Goal: Task Accomplishment & Management: Use online tool/utility

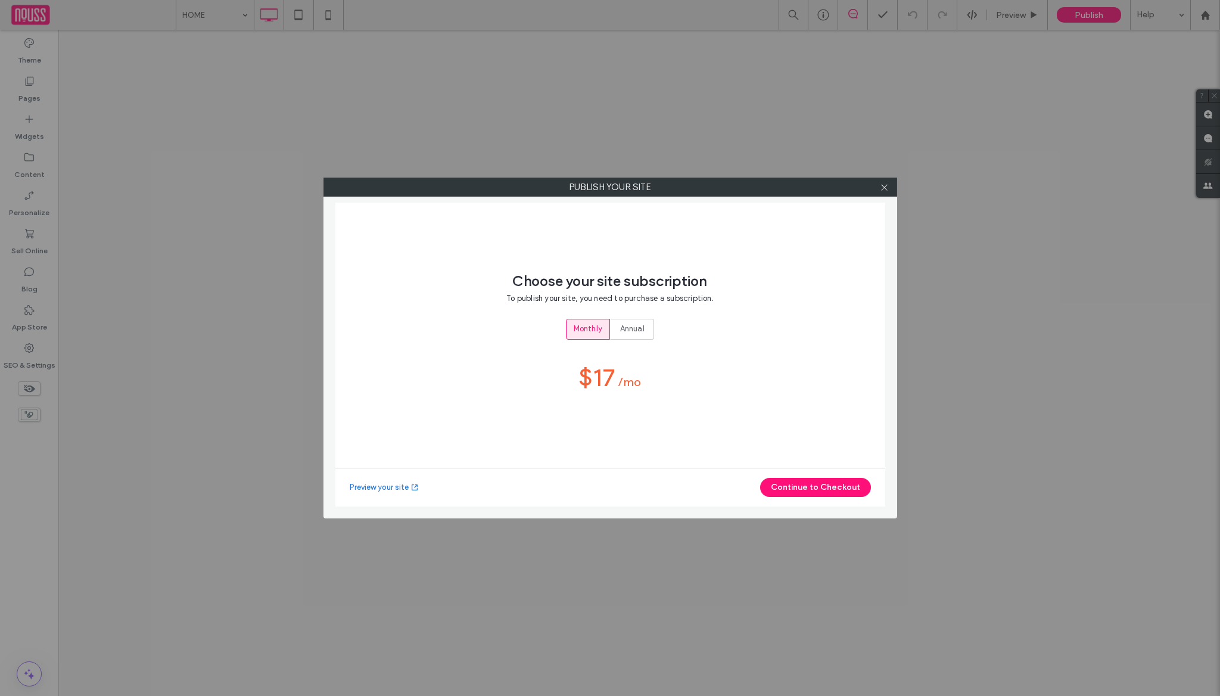
click at [789, 499] on div "Preview your site Continue to Checkout" at bounding box center [610, 487] width 550 height 39
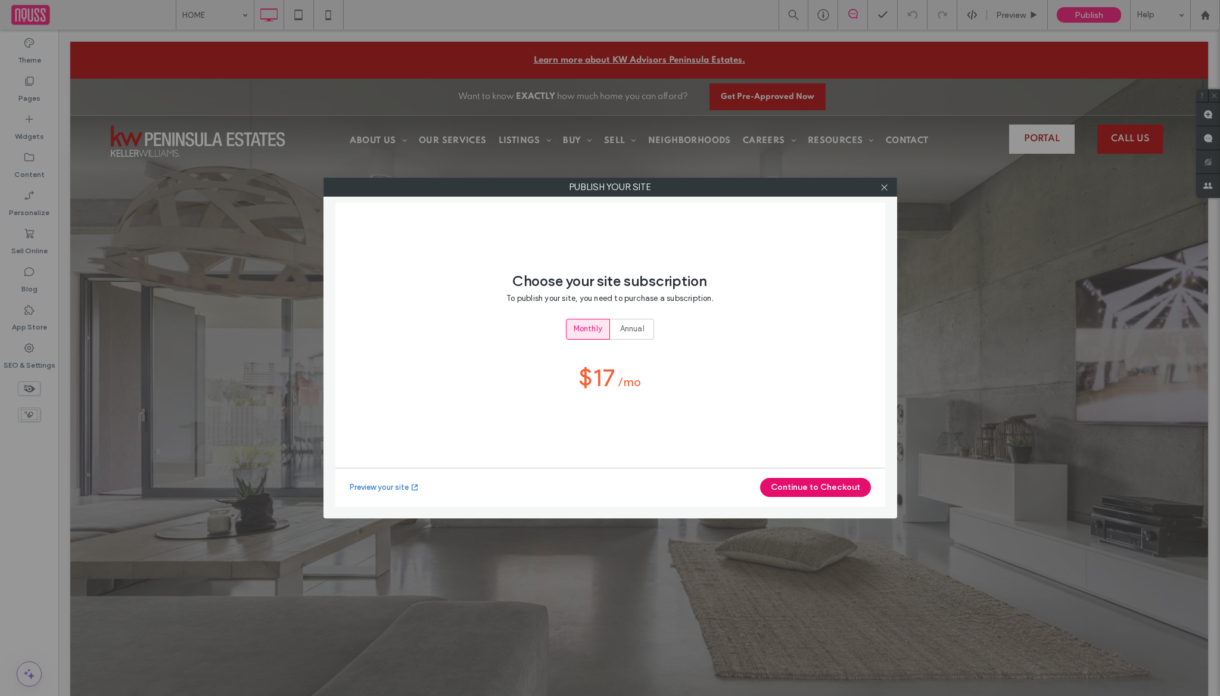
click at [794, 489] on button "Continue to Checkout" at bounding box center [815, 487] width 111 height 19
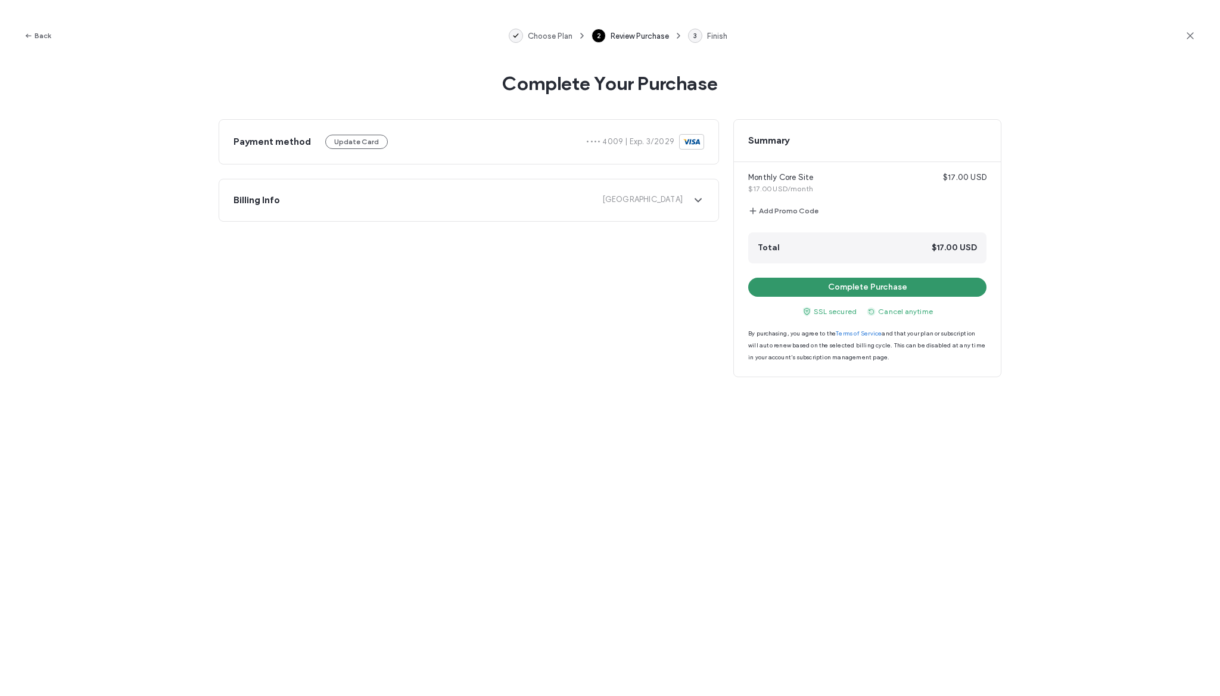
click at [789, 287] on button "Complete Purchase" at bounding box center [867, 287] width 238 height 19
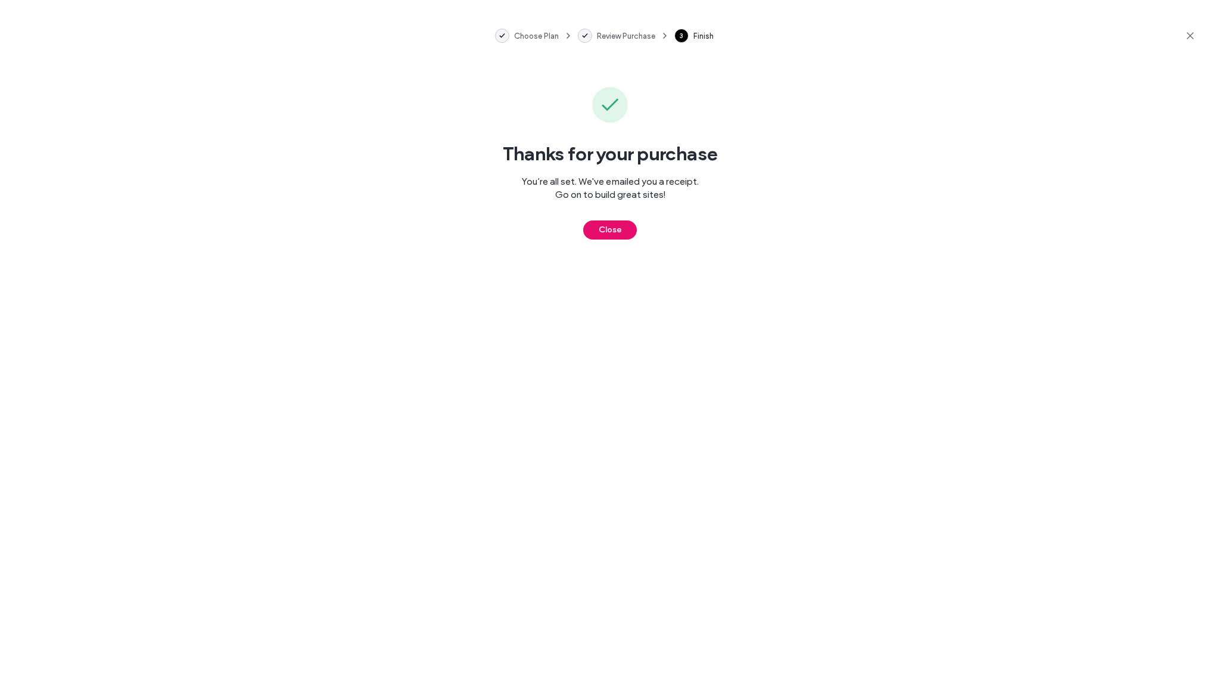
click at [620, 235] on button "Close" at bounding box center [610, 229] width 54 height 19
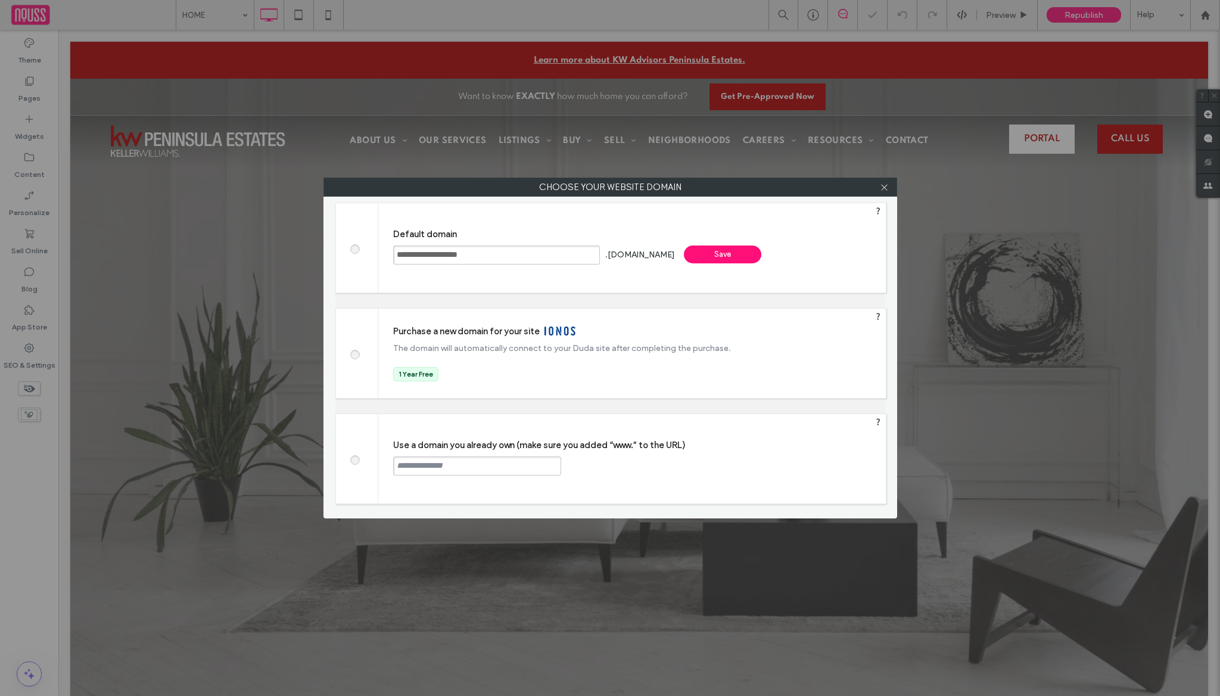
click at [360, 460] on label at bounding box center [354, 458] width 21 height 9
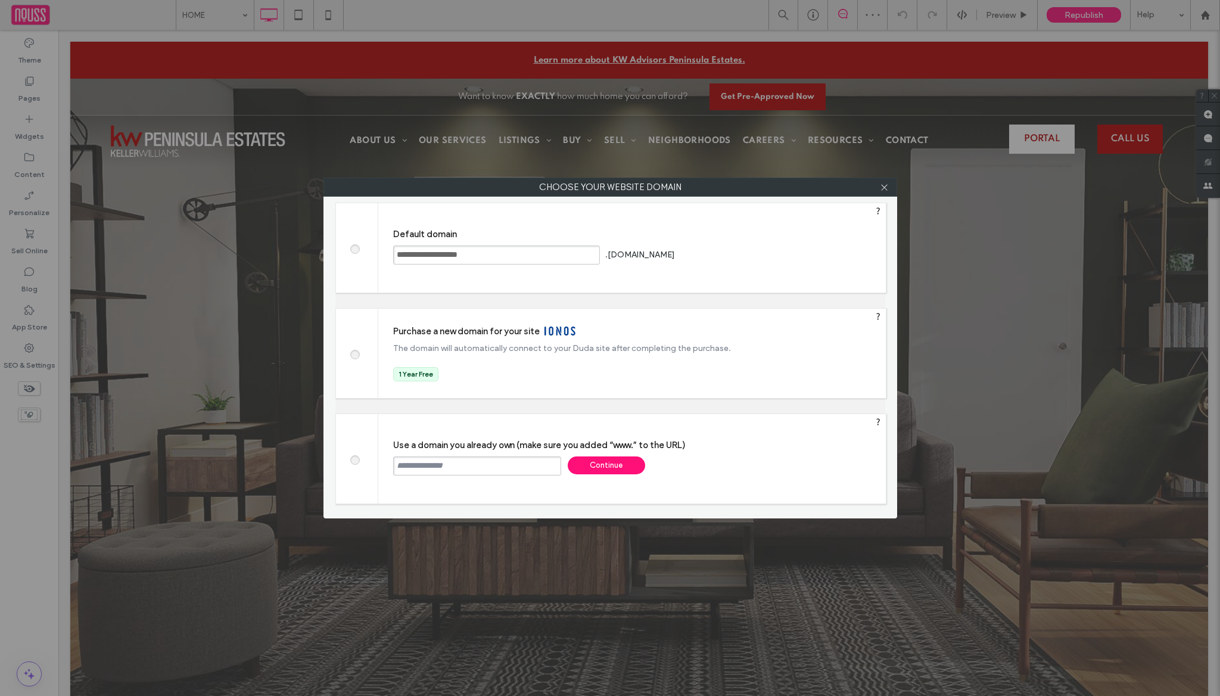
click at [467, 469] on input "text" at bounding box center [477, 465] width 168 height 19
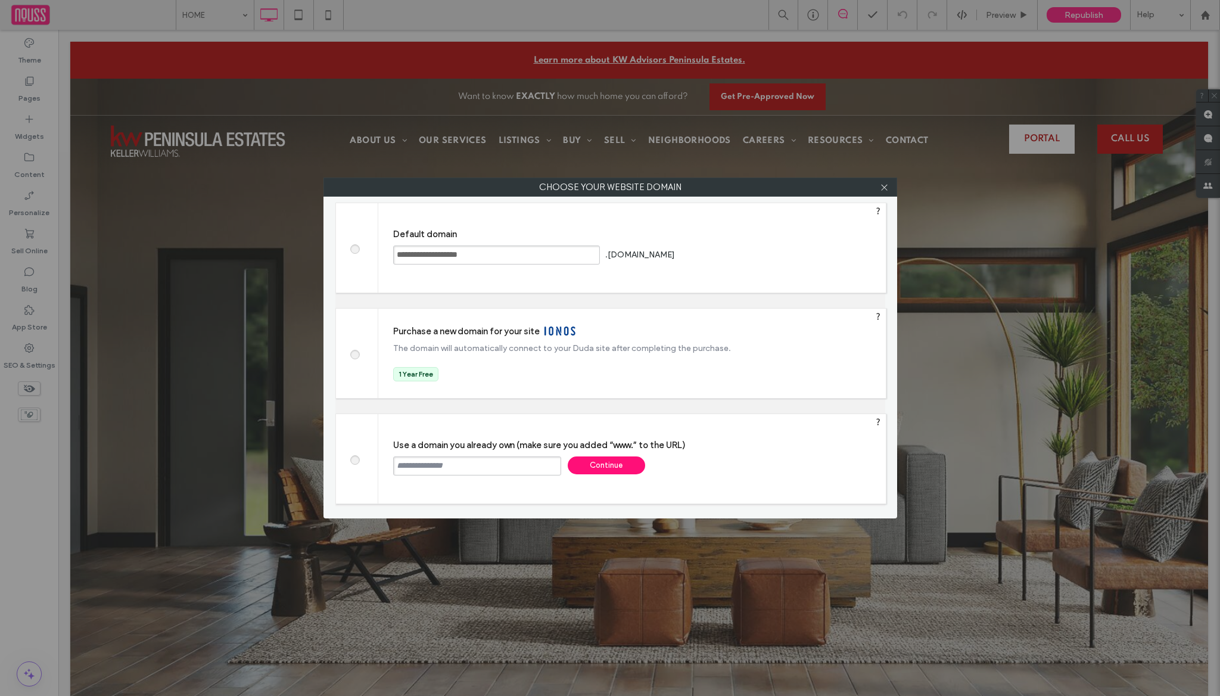
paste input "**********"
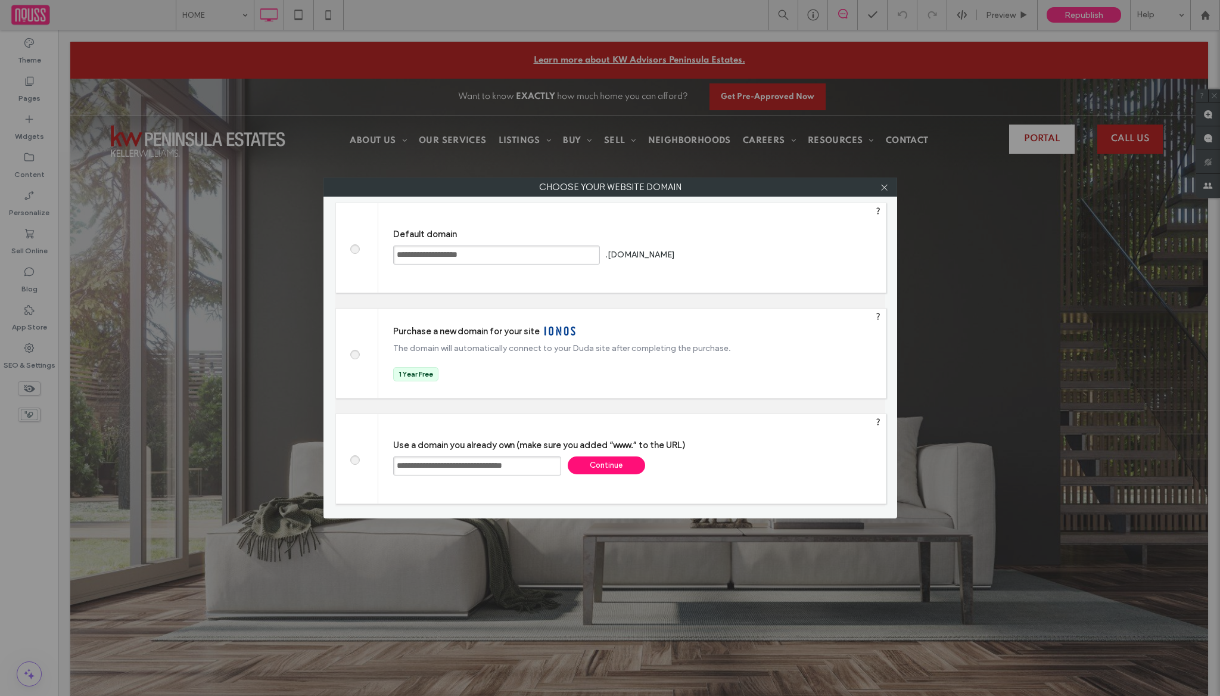
click at [423, 462] on input "**********" at bounding box center [477, 465] width 168 height 19
click at [534, 462] on input "**********" at bounding box center [477, 465] width 168 height 19
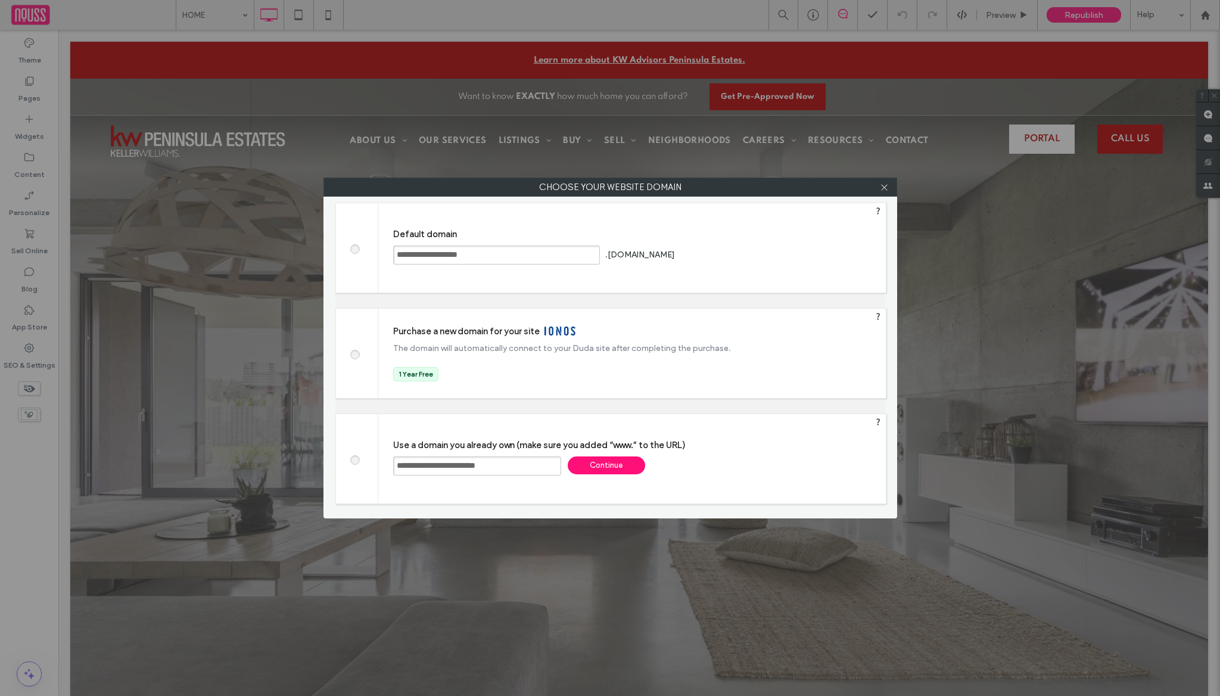
type input "**********"
click at [603, 460] on div "Continue" at bounding box center [606, 465] width 77 height 18
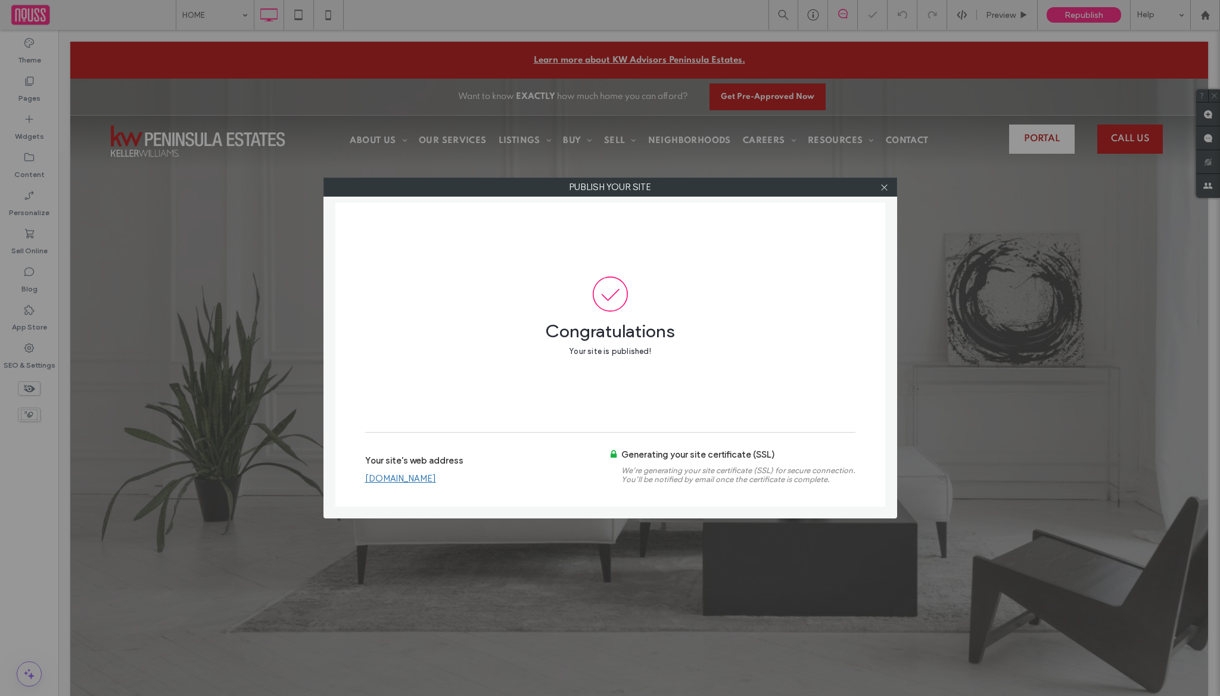
click at [436, 481] on link "[DOMAIN_NAME]" at bounding box center [400, 478] width 71 height 11
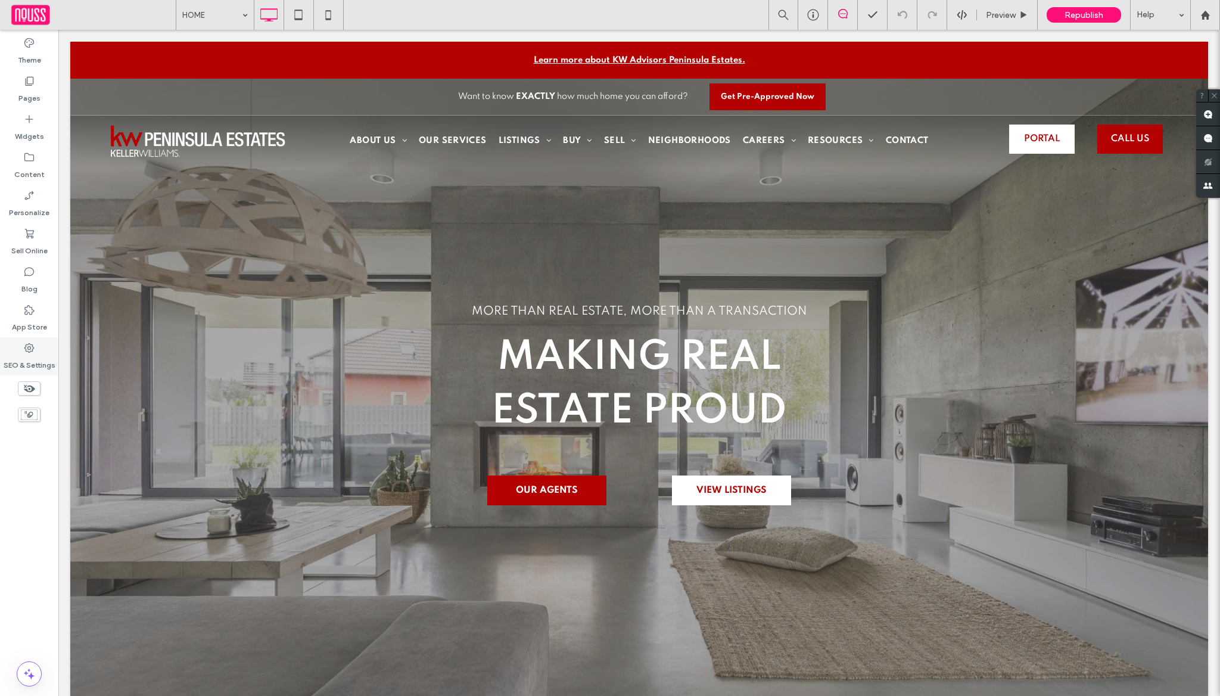
click at [35, 366] on label "SEO & Settings" at bounding box center [30, 362] width 52 height 17
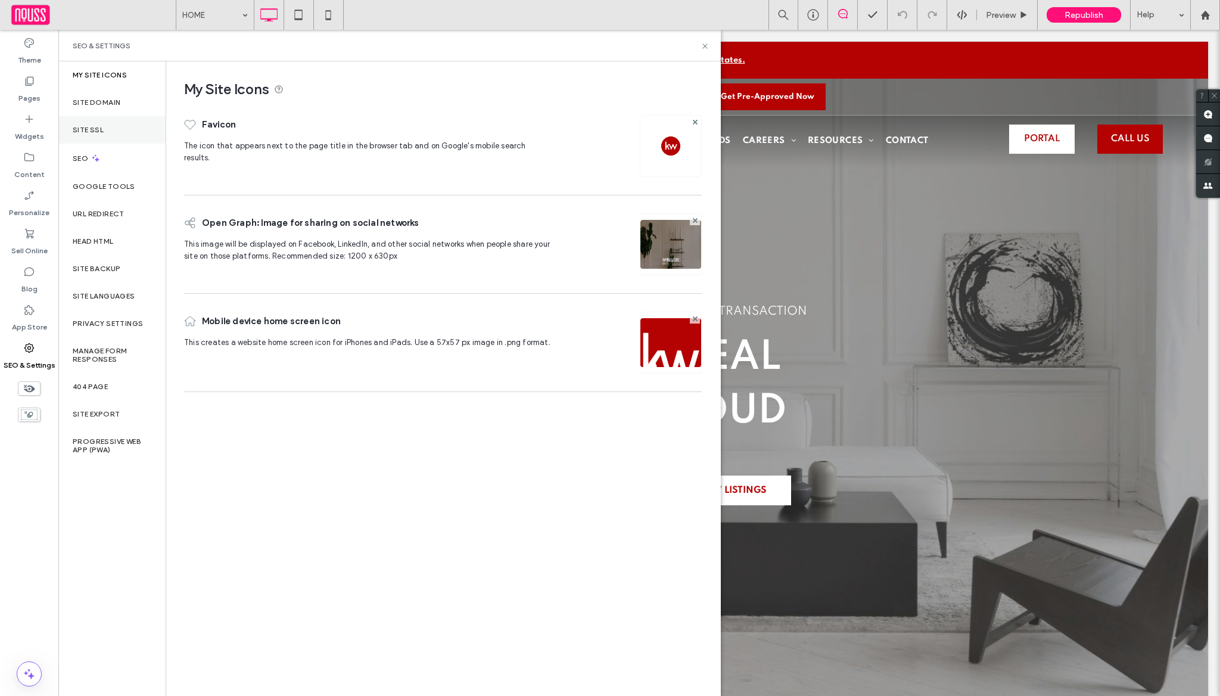
click at [136, 124] on div "Site SSL" at bounding box center [111, 129] width 107 height 27
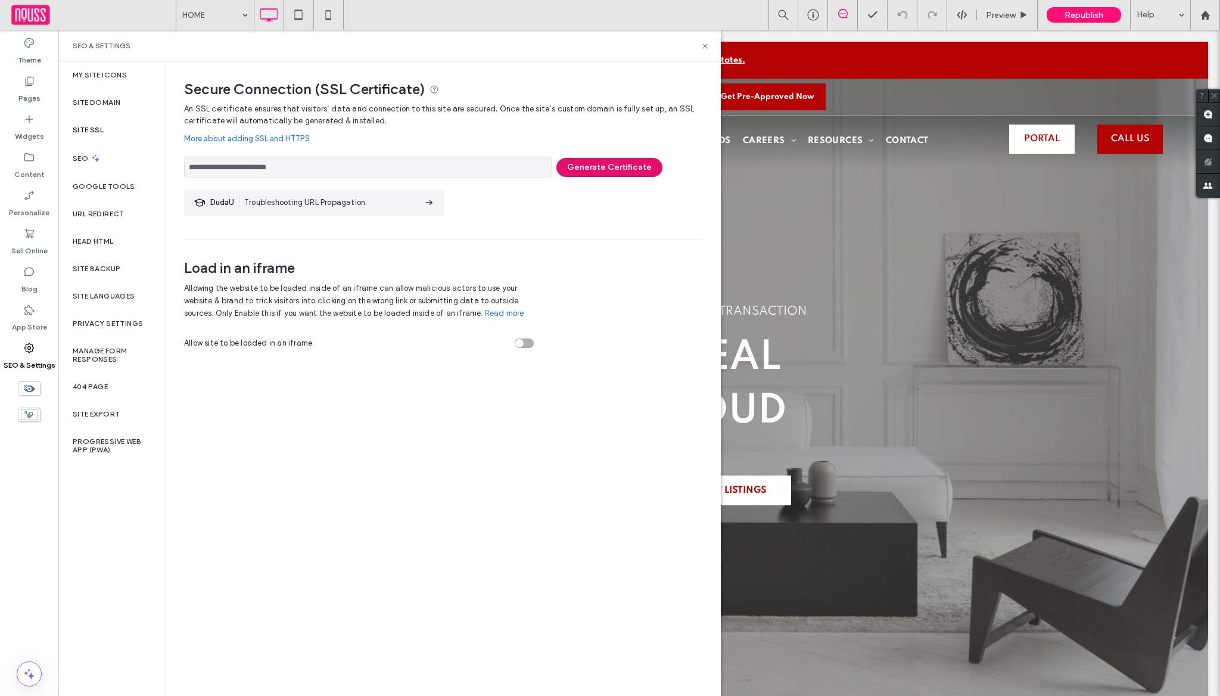
click at [578, 175] on button "Generate Certificate" at bounding box center [609, 167] width 106 height 19
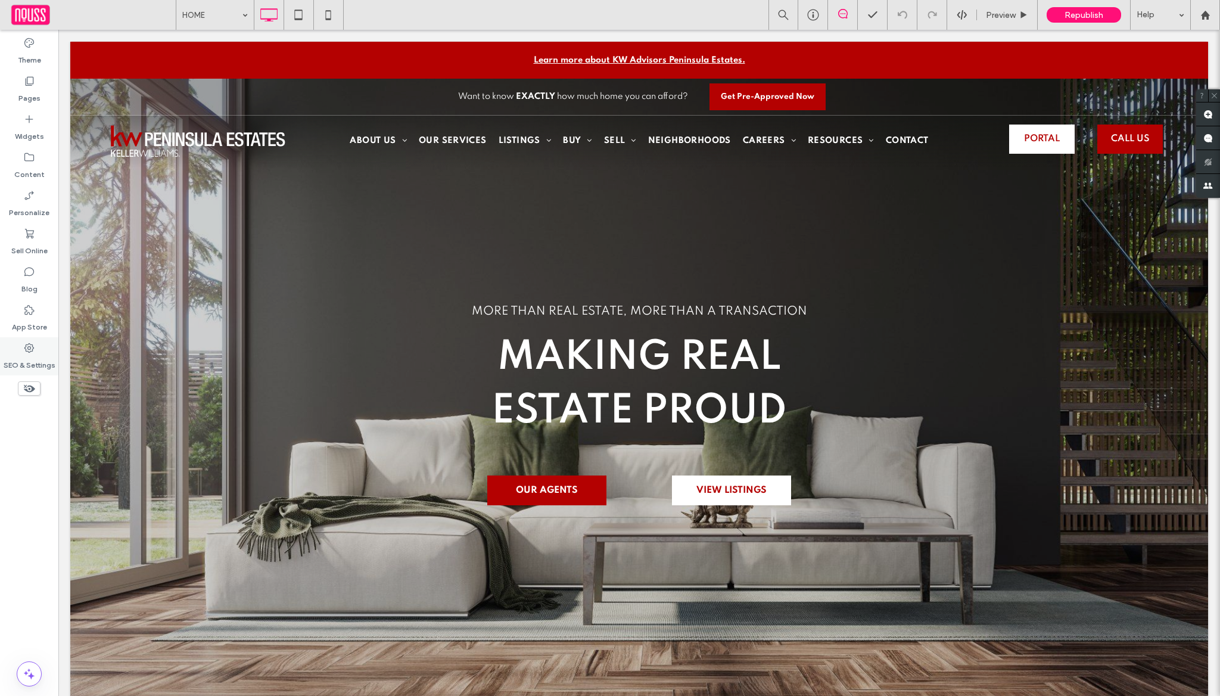
click at [31, 340] on div "SEO & Settings" at bounding box center [29, 356] width 58 height 38
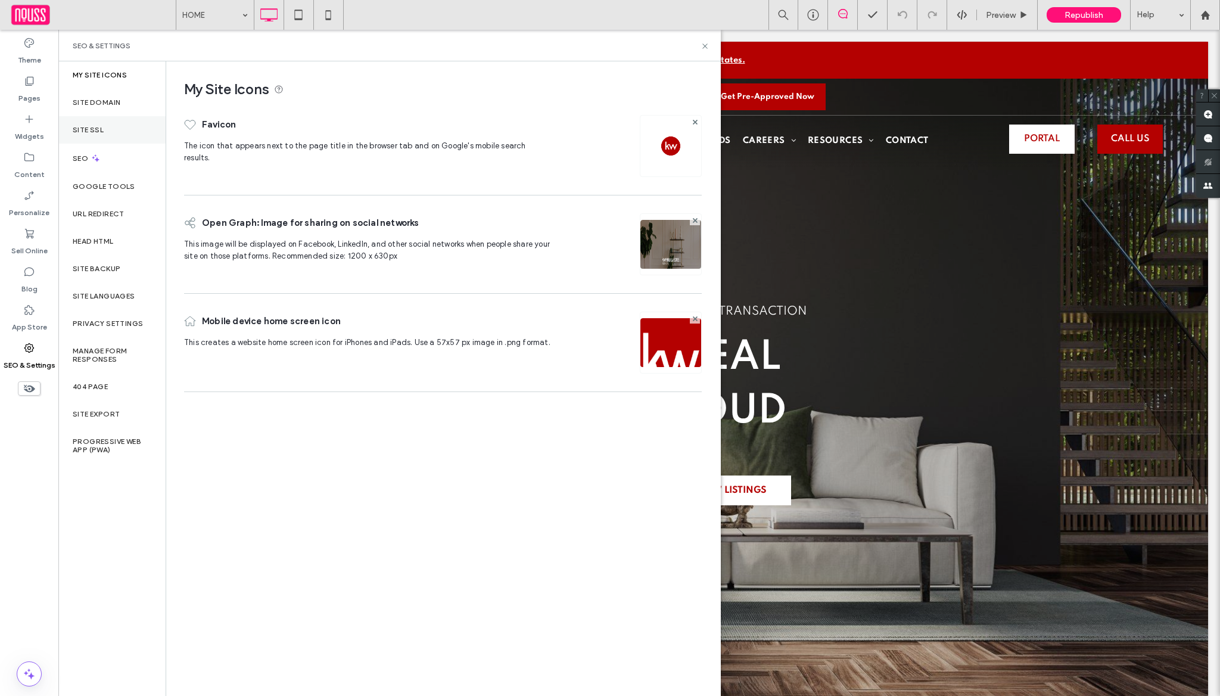
click at [141, 119] on div "Site SSL" at bounding box center [111, 129] width 107 height 27
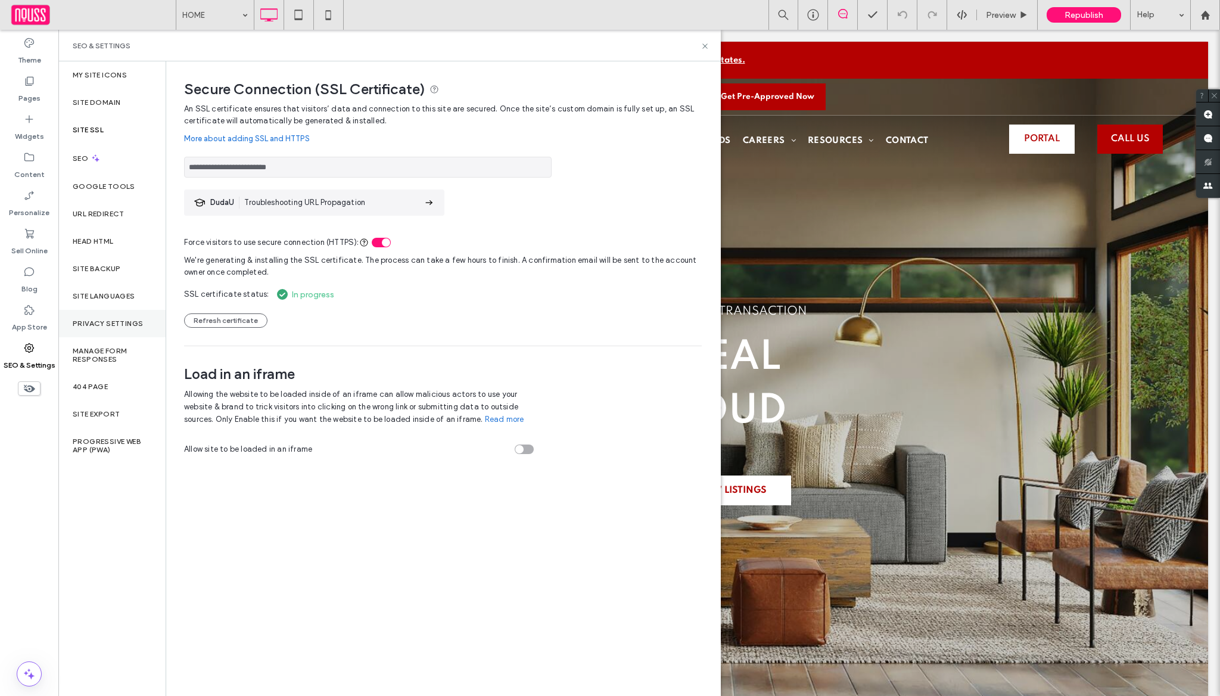
click at [88, 321] on label "Privacy Settings" at bounding box center [108, 323] width 70 height 8
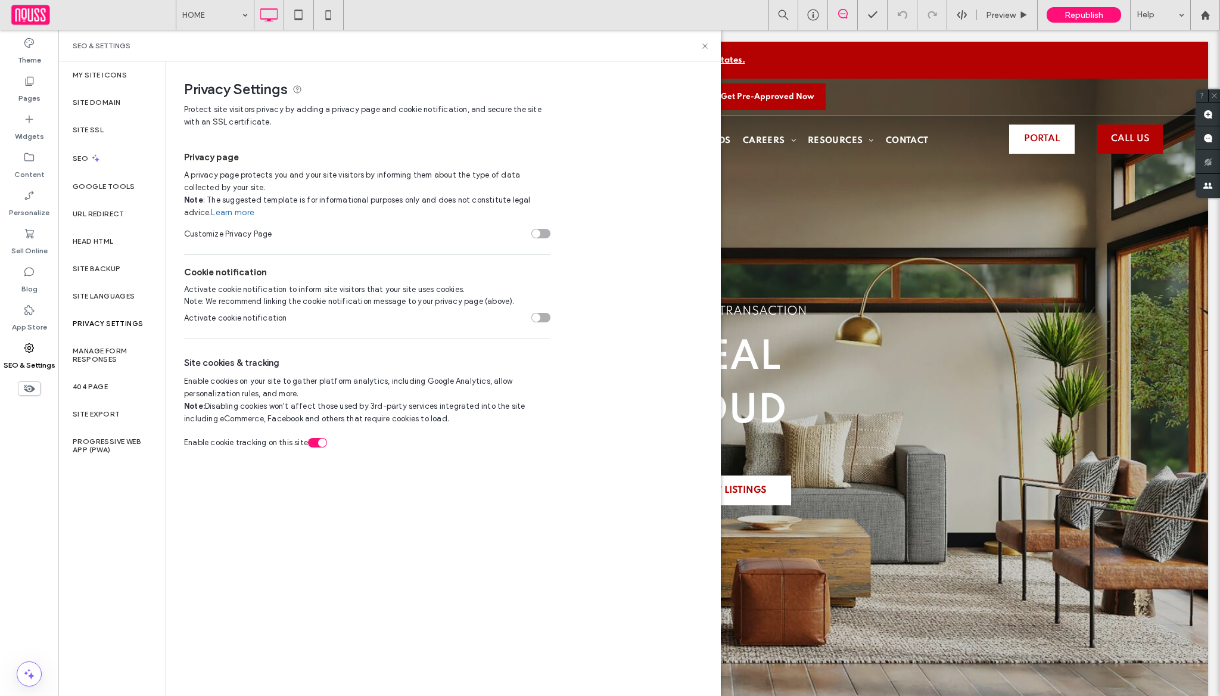
click at [699, 43] on div "SEO & Settings" at bounding box center [390, 46] width 634 height 10
click at [712, 43] on div "SEO & Settings" at bounding box center [389, 46] width 662 height 32
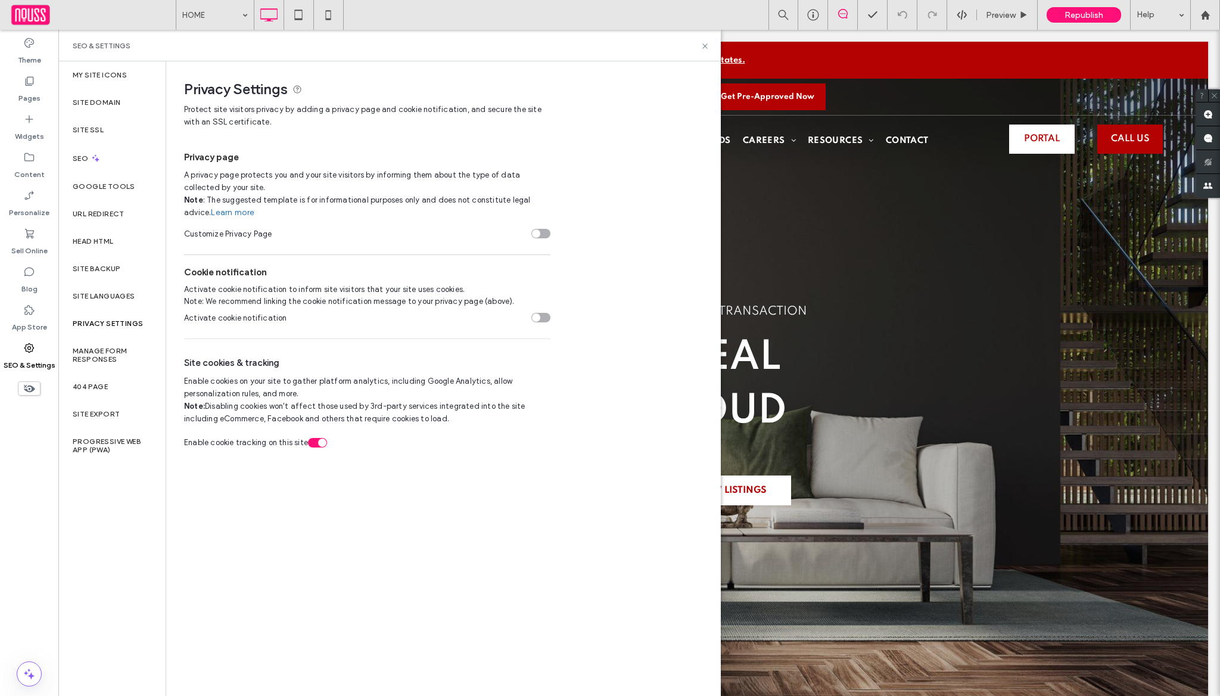
click at [709, 37] on div "SEO & Settings" at bounding box center [389, 46] width 662 height 32
click at [708, 42] on icon at bounding box center [704, 46] width 9 height 9
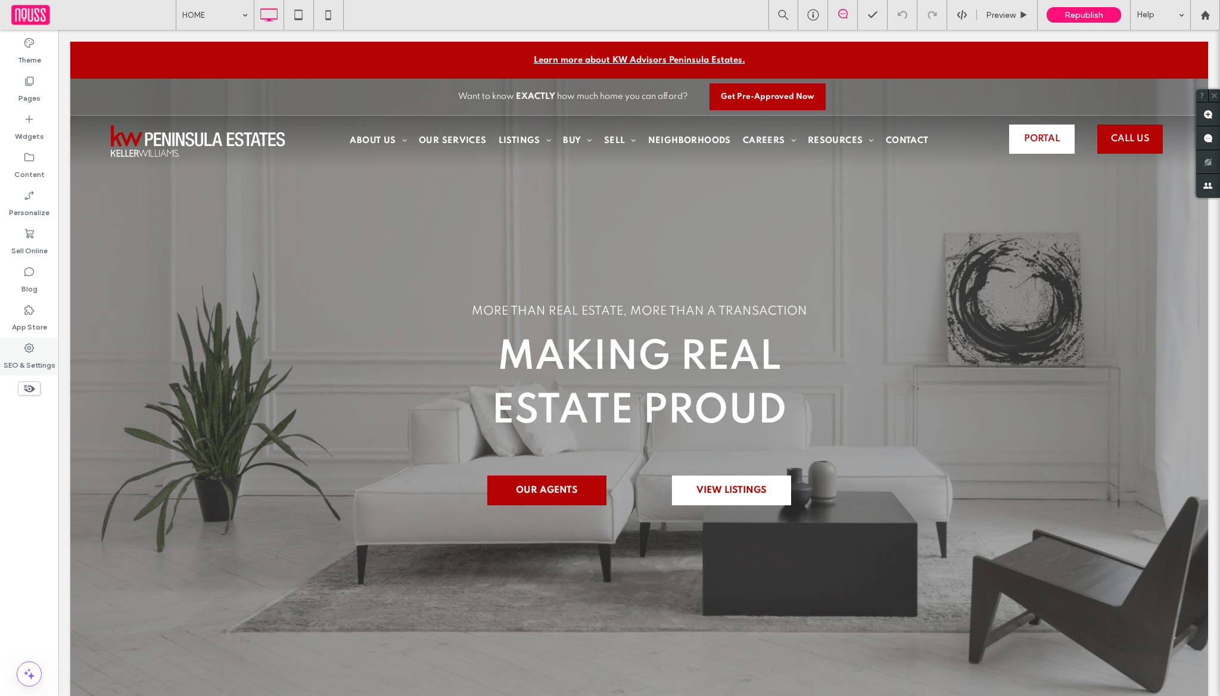
click at [25, 362] on label "SEO & Settings" at bounding box center [30, 362] width 52 height 17
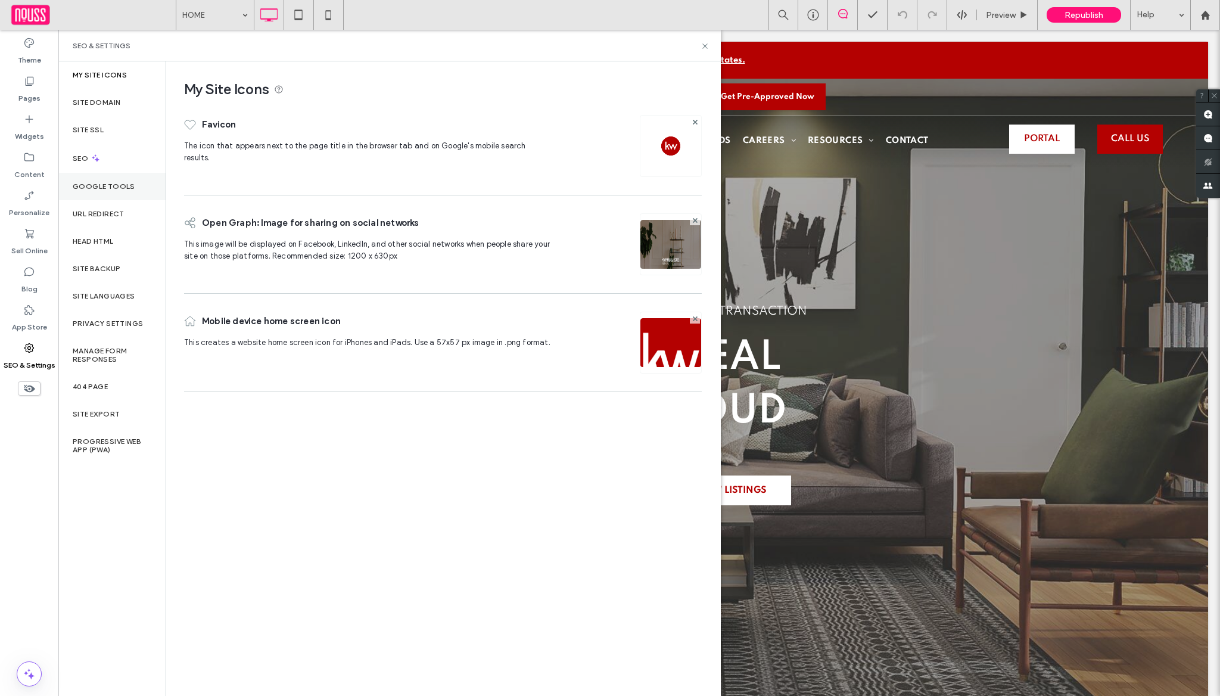
click at [127, 178] on div "Google Tools" at bounding box center [111, 186] width 107 height 27
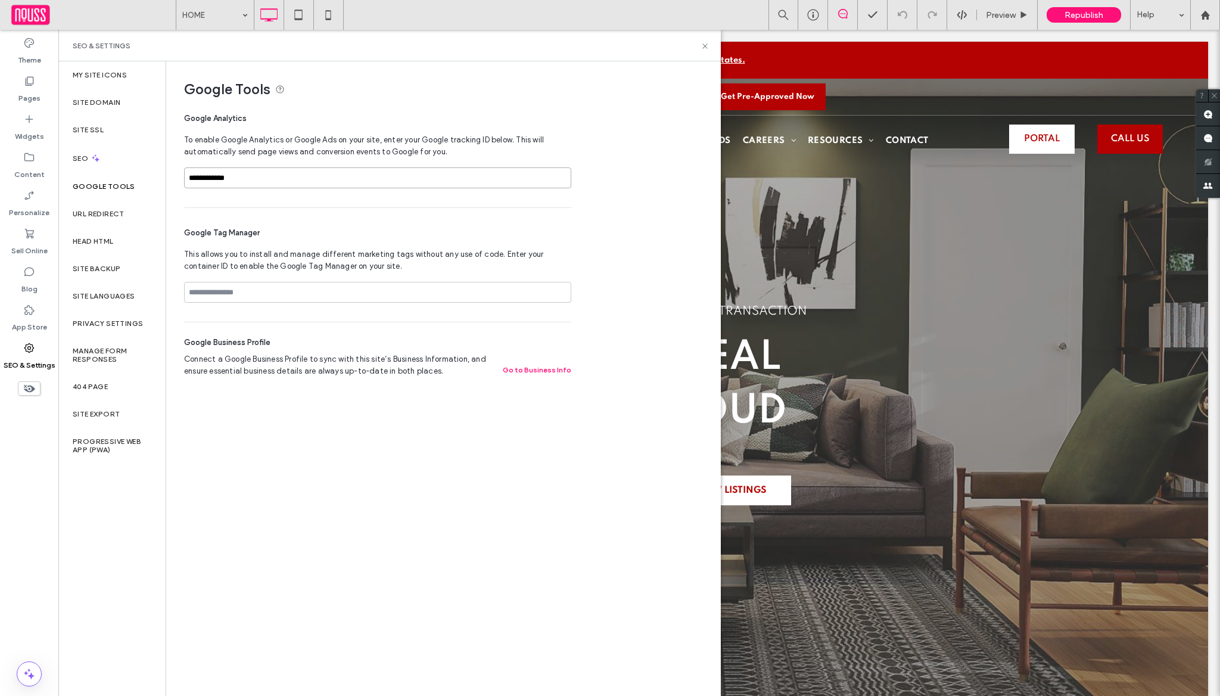
click at [334, 172] on input "**********" at bounding box center [377, 177] width 387 height 21
paste input
type input "**********"
click at [332, 208] on div "Google Tag Manager This allows you to install and manage different marketing ta…" at bounding box center [377, 265] width 387 height 114
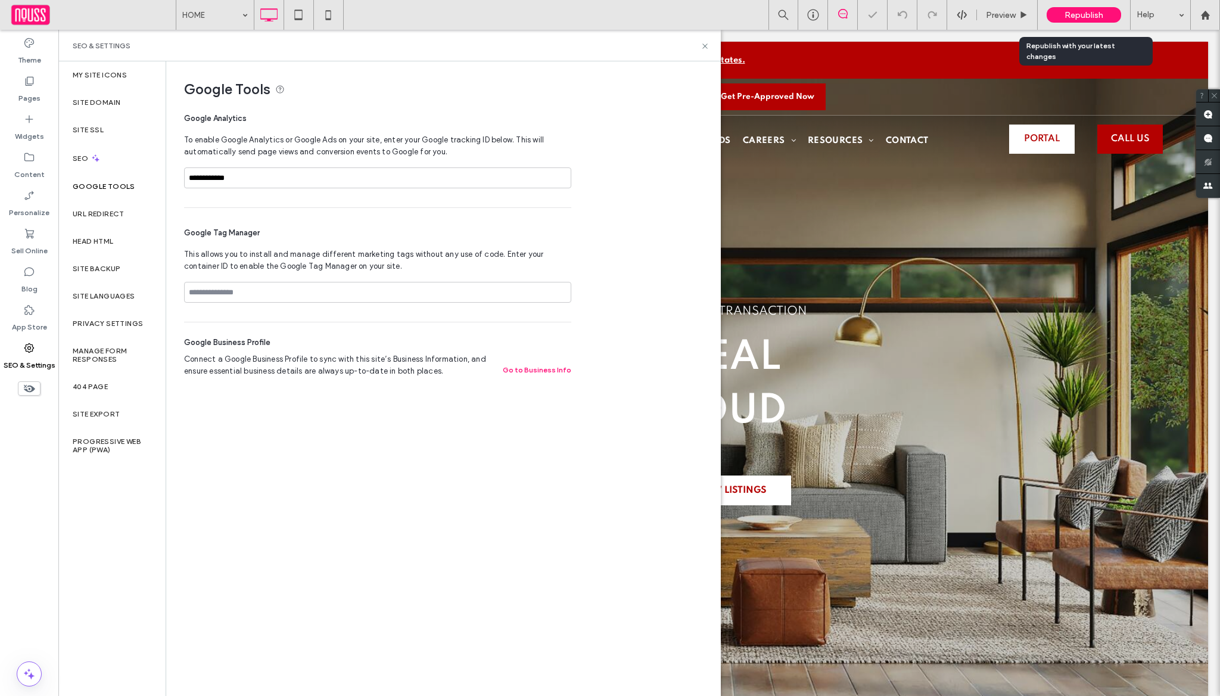
click at [1081, 10] on span "Republish" at bounding box center [1083, 15] width 39 height 10
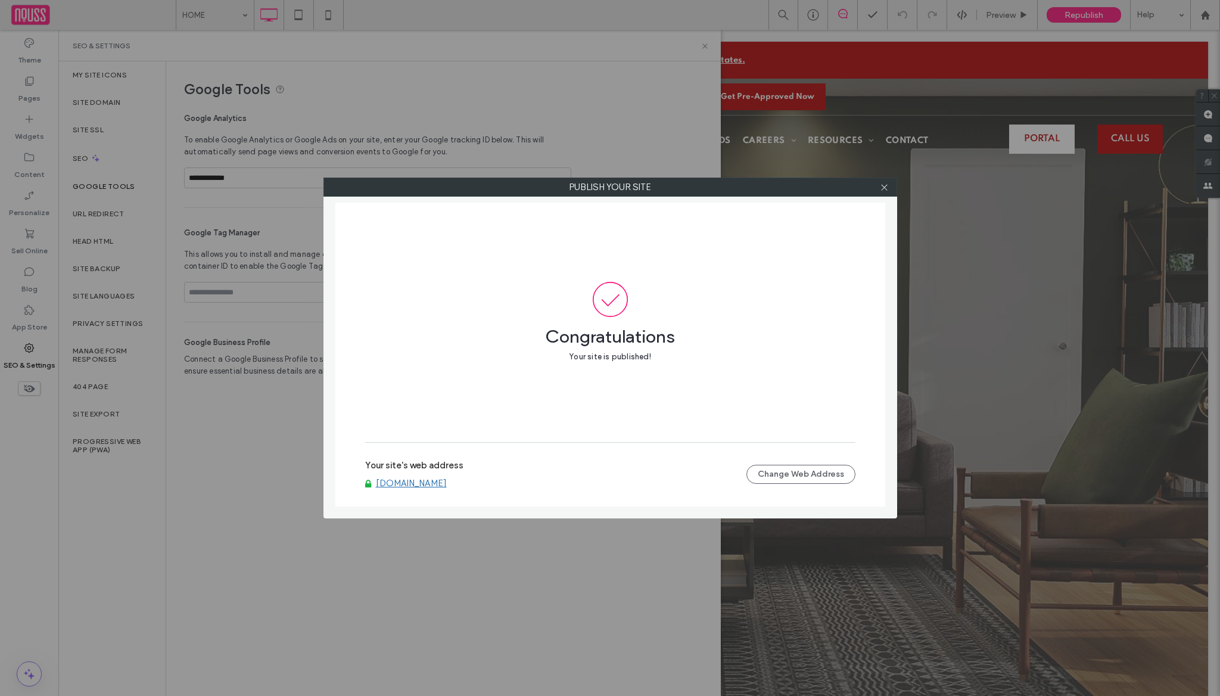
click at [447, 482] on link "[DOMAIN_NAME]" at bounding box center [411, 483] width 71 height 11
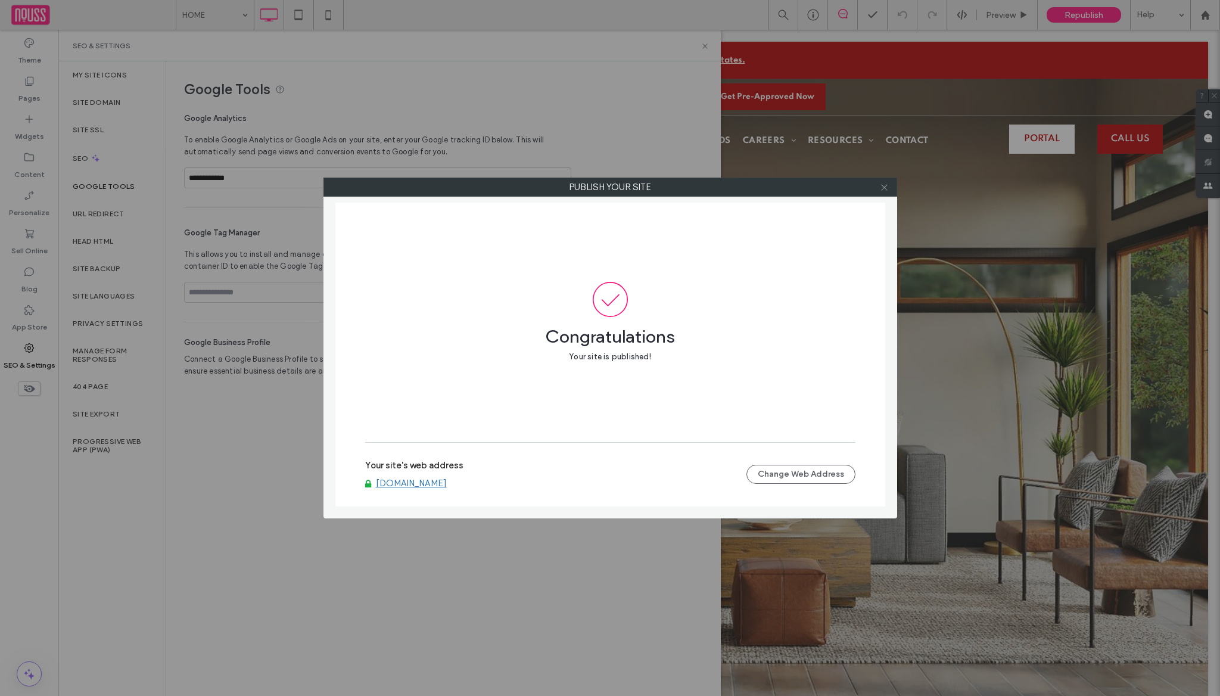
click at [881, 187] on icon at bounding box center [884, 187] width 9 height 9
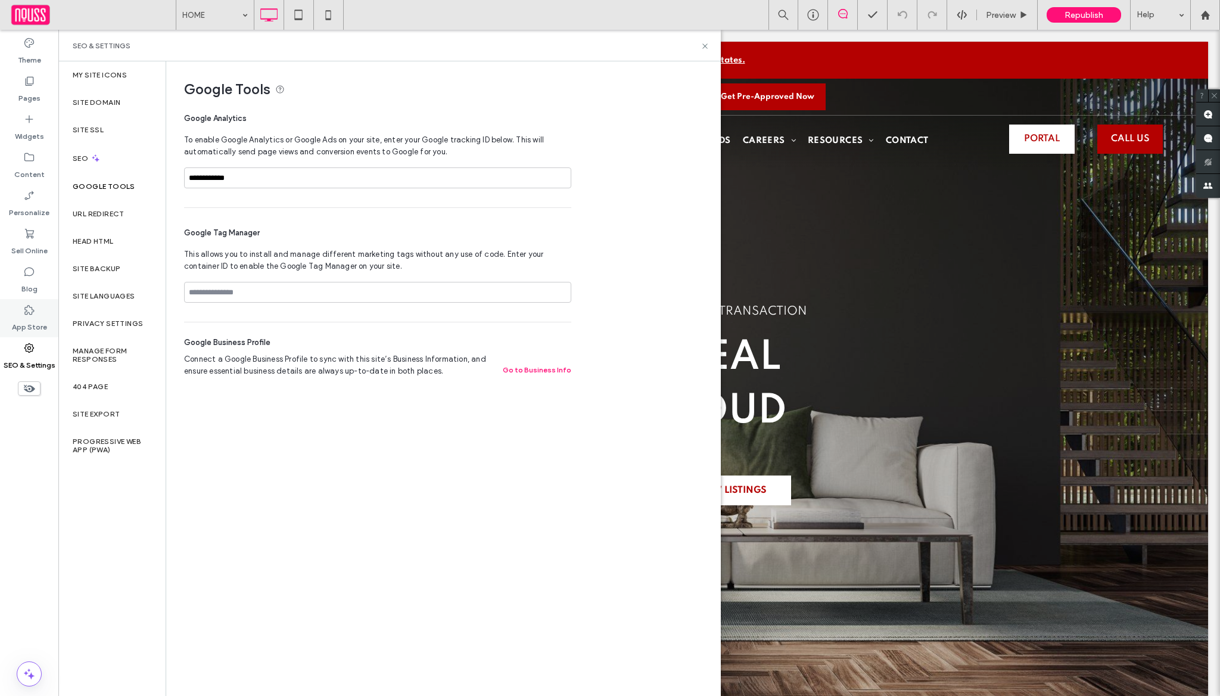
click at [40, 323] on label "App Store" at bounding box center [29, 324] width 35 height 17
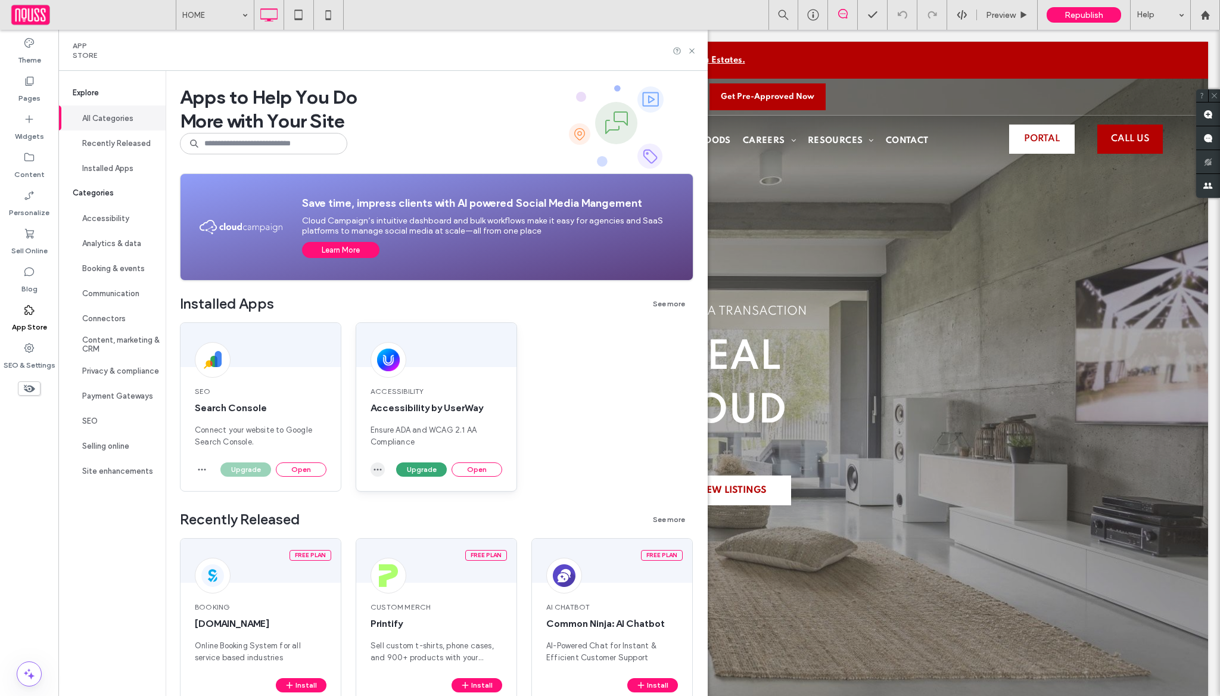
click at [373, 466] on icon "button" at bounding box center [378, 470] width 10 height 10
click at [417, 497] on span "Uninstall app" at bounding box center [405, 498] width 49 height 12
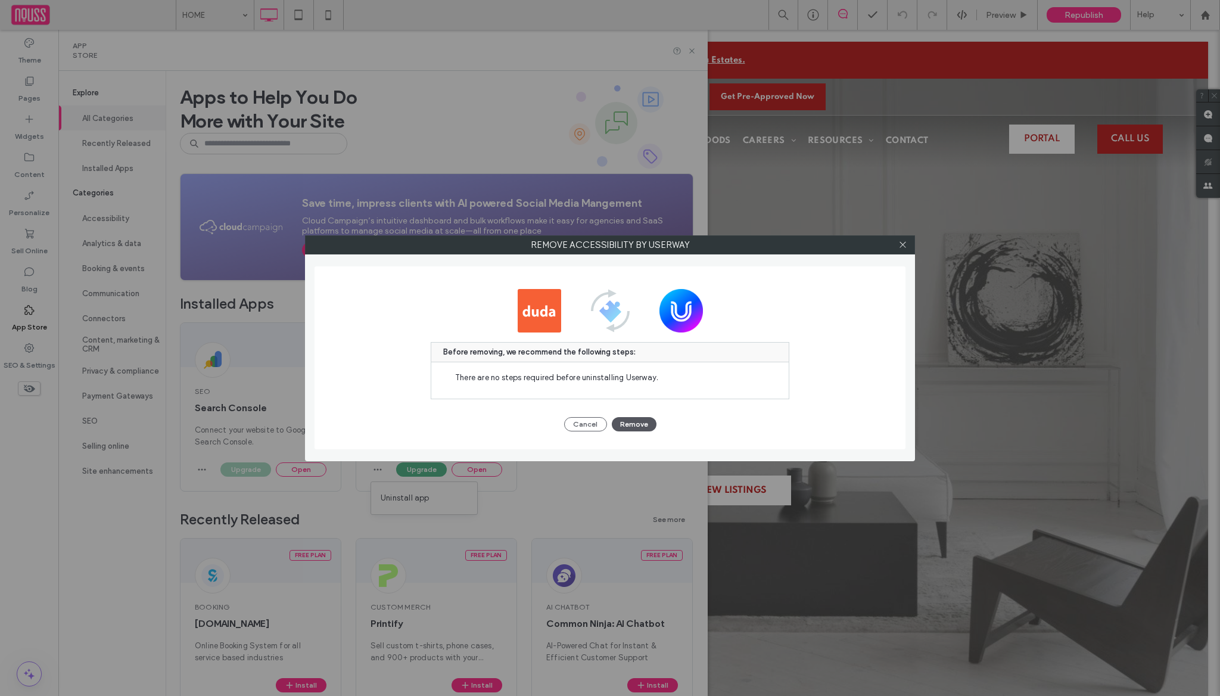
click at [643, 420] on button "Remove" at bounding box center [634, 424] width 45 height 14
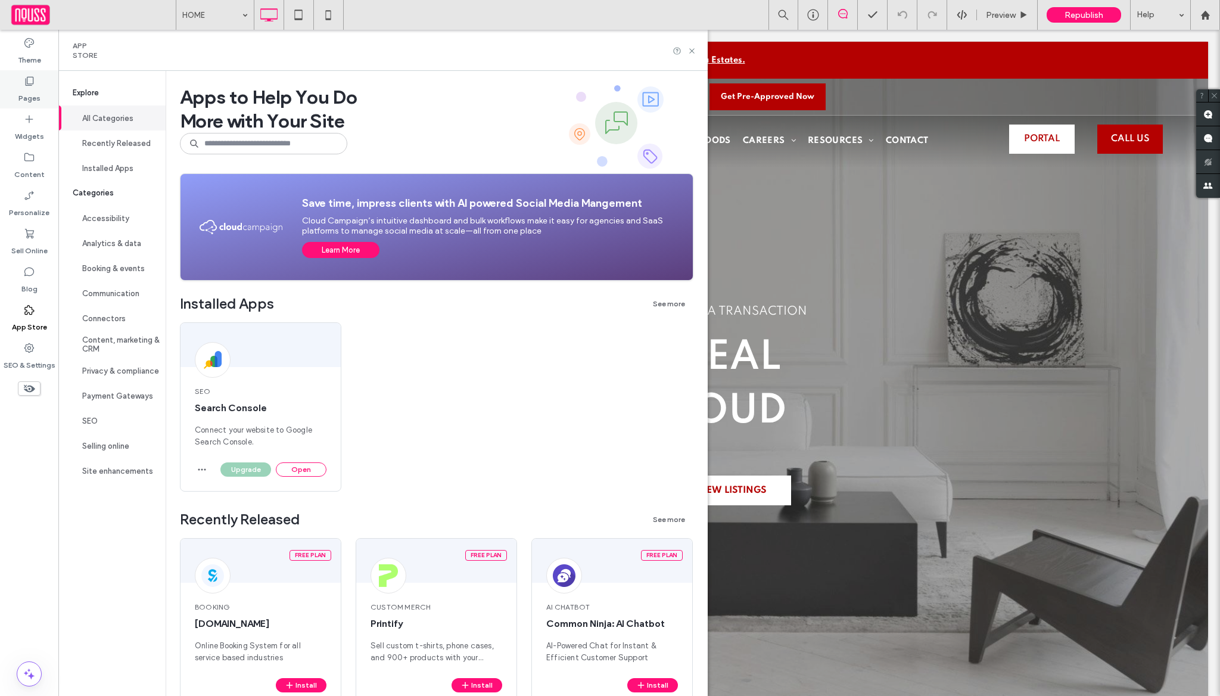
click at [29, 102] on label "Pages" at bounding box center [29, 95] width 22 height 17
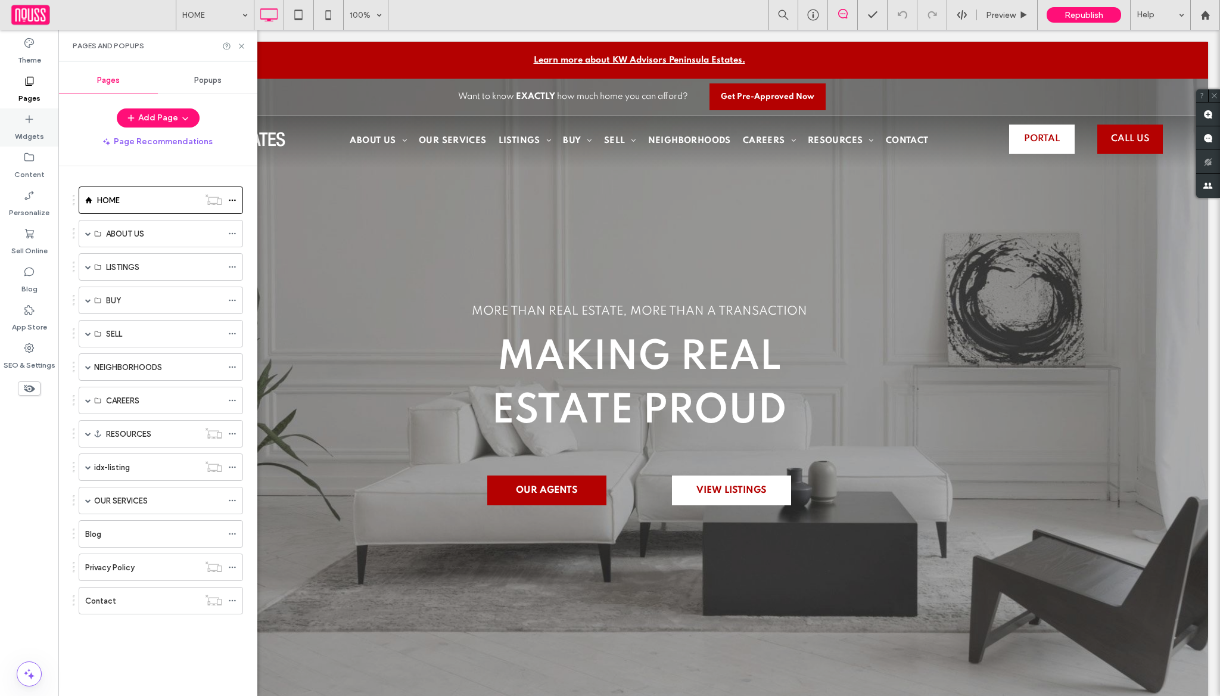
click at [30, 119] on icon at bounding box center [29, 119] width 12 height 12
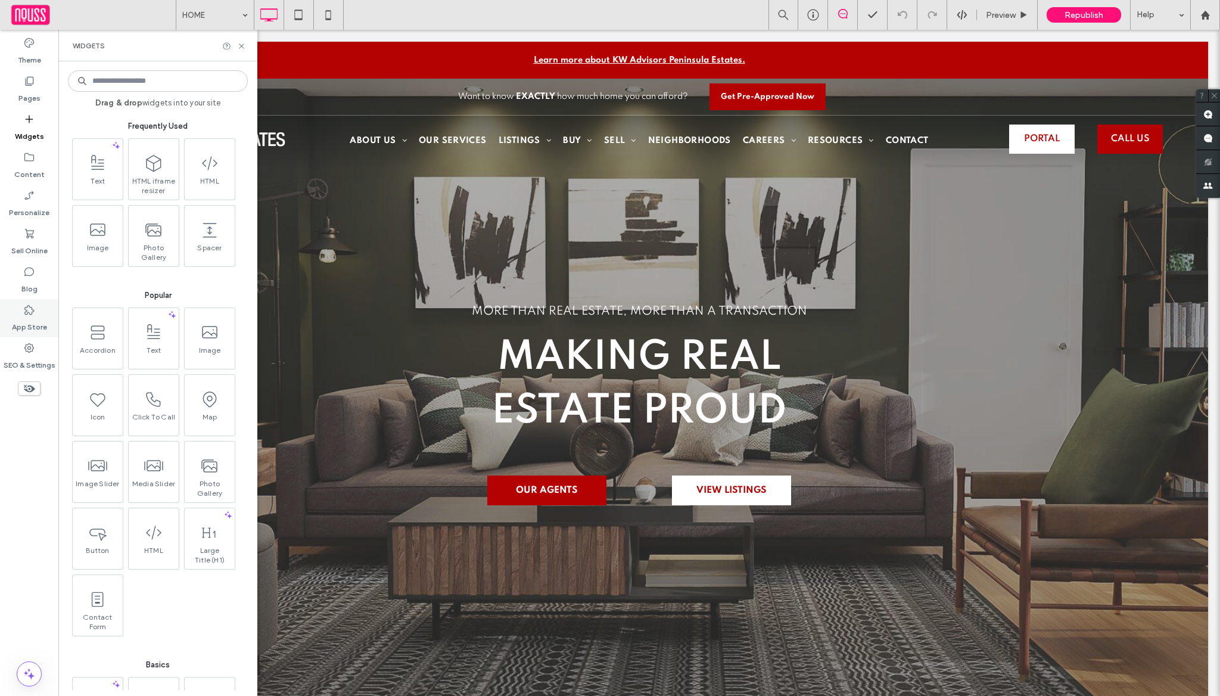
click at [18, 328] on label "App Store" at bounding box center [29, 324] width 35 height 17
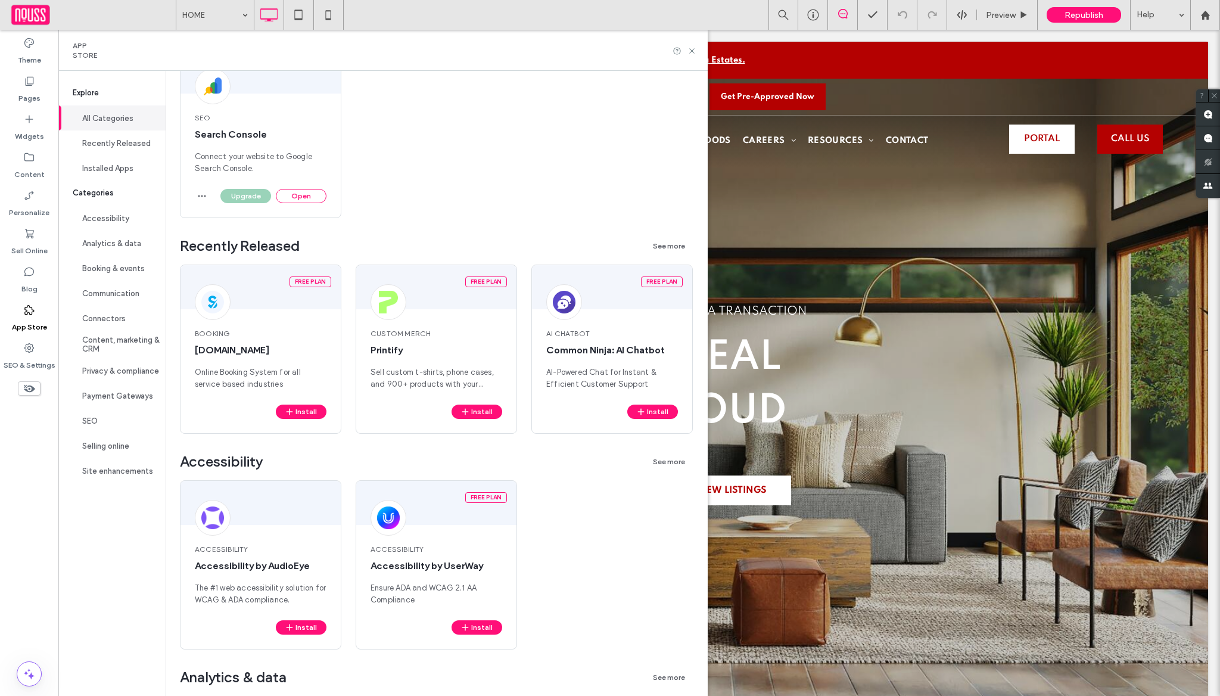
scroll to position [287, 0]
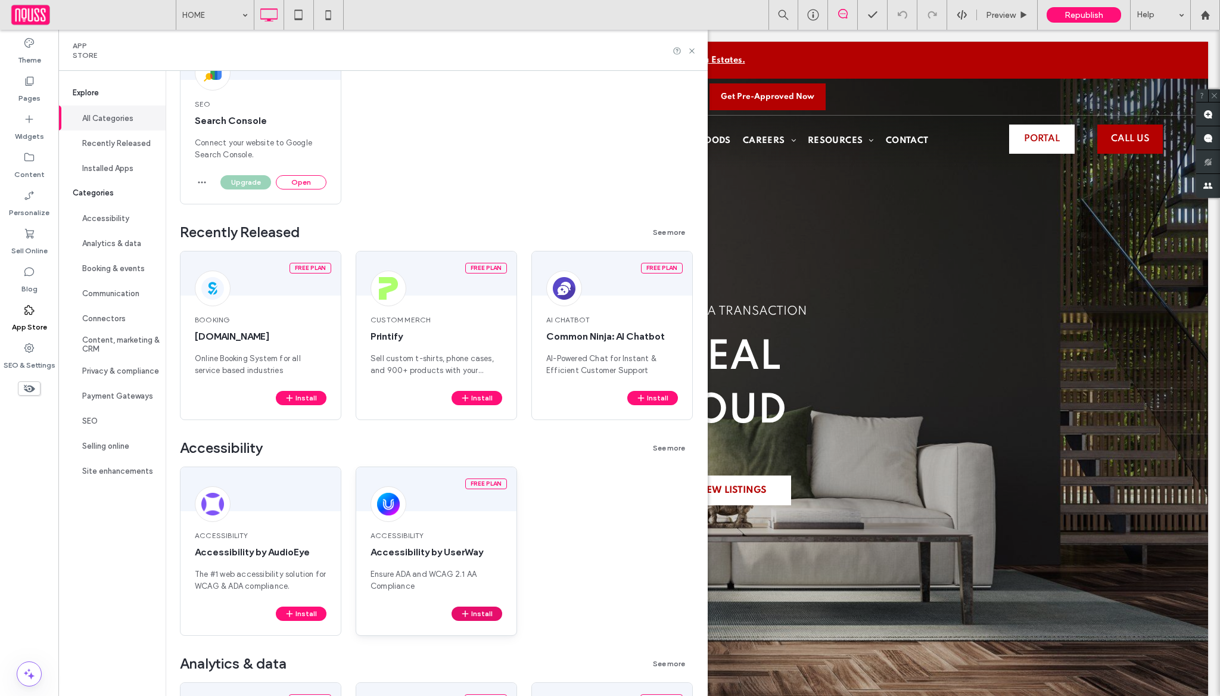
click at [475, 613] on button "Install" at bounding box center [476, 613] width 51 height 14
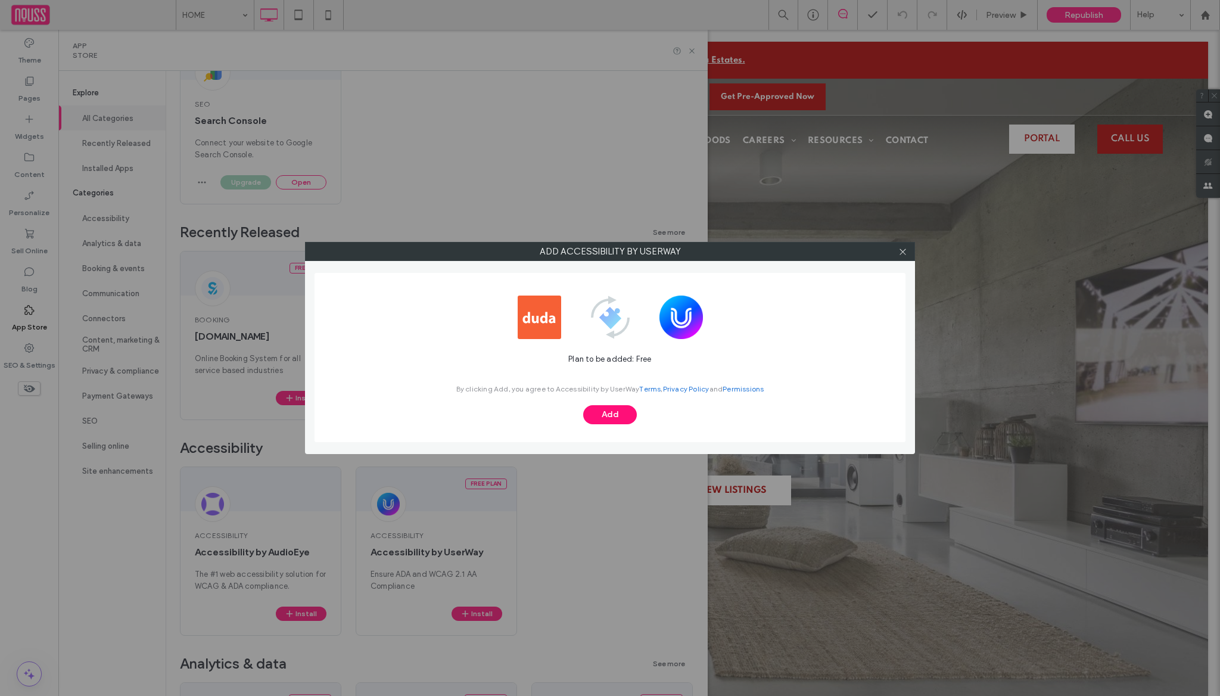
click at [622, 404] on span "By clicking Add, you agree to Accessibility by UserWay Terms , Privacy Policy a…" at bounding box center [610, 387] width 308 height 35
click at [622, 409] on button "Add" at bounding box center [610, 414] width 54 height 19
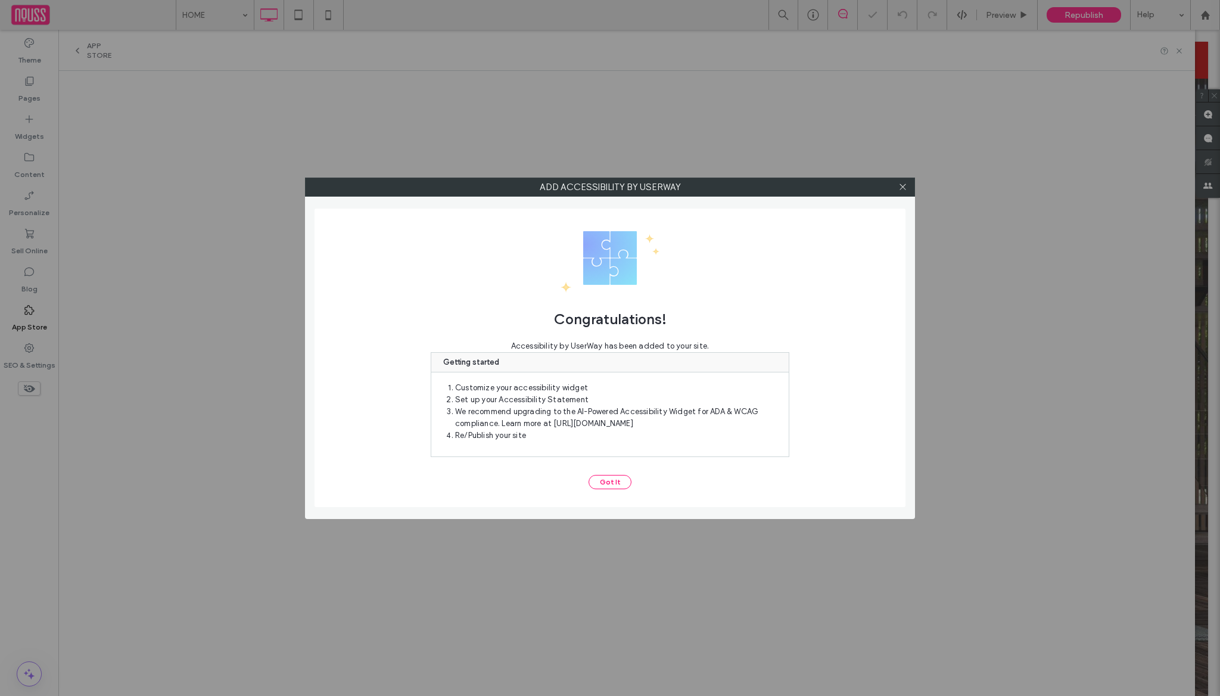
scroll to position [0, 0]
click at [605, 478] on button "Got It" at bounding box center [609, 482] width 43 height 14
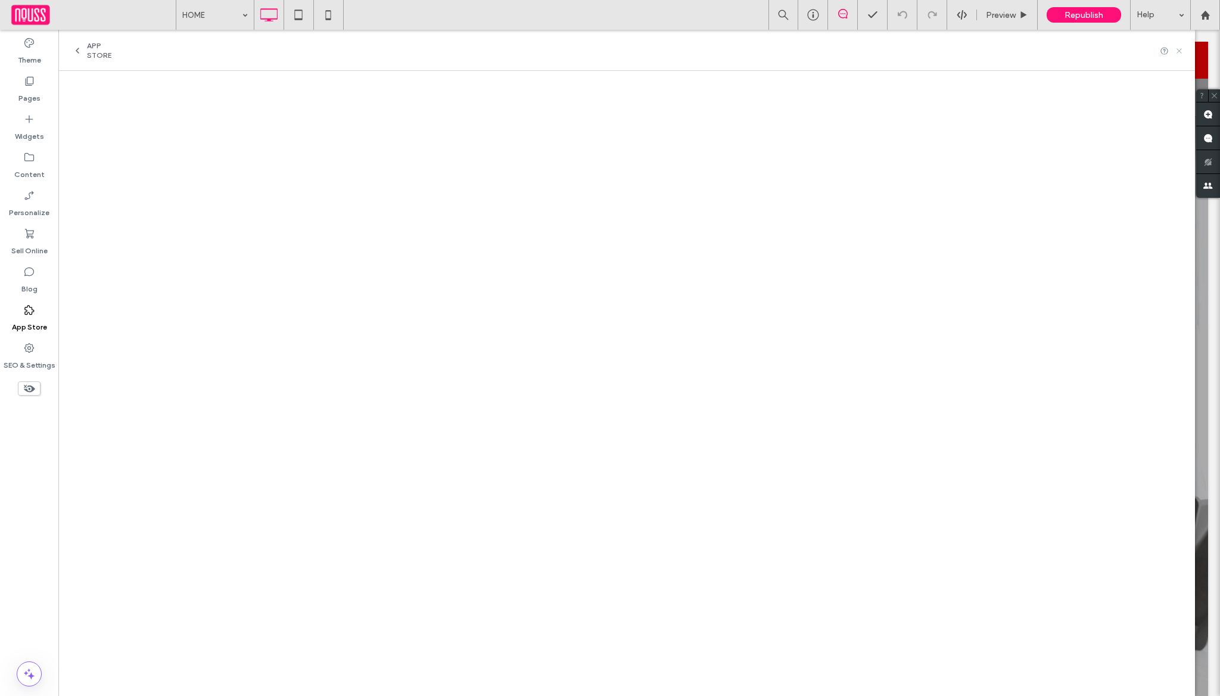
click at [1179, 52] on icon at bounding box center [1179, 50] width 9 height 9
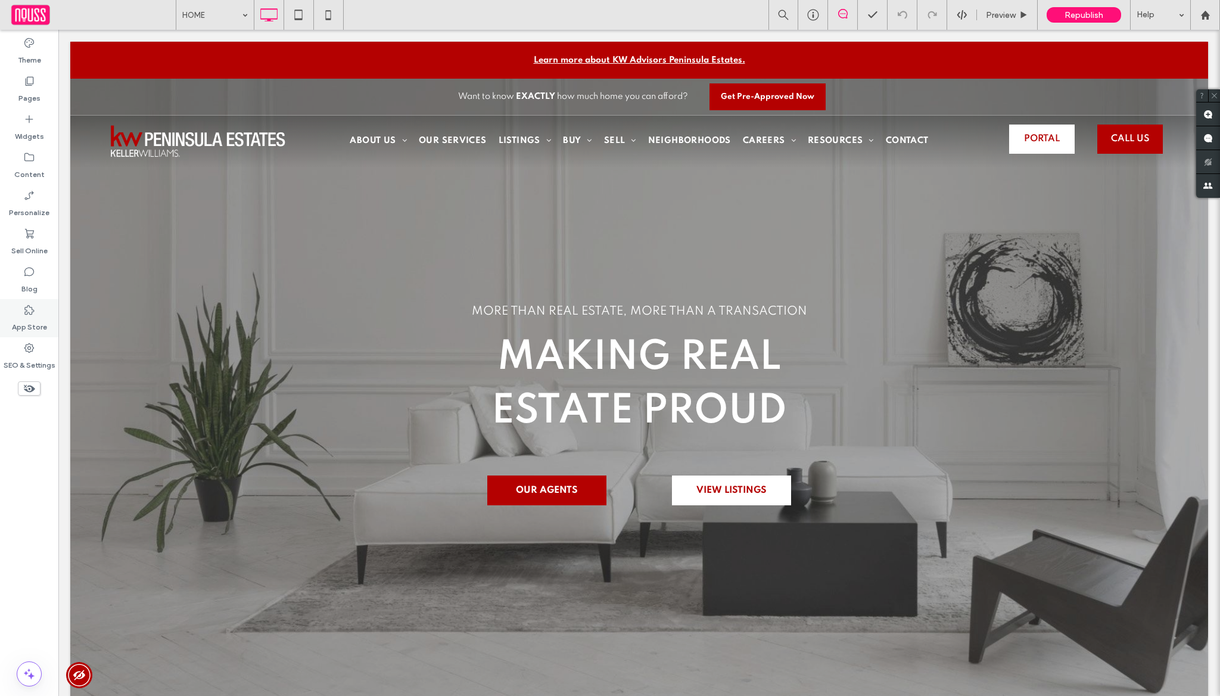
click at [51, 319] on div "App Store" at bounding box center [29, 318] width 58 height 38
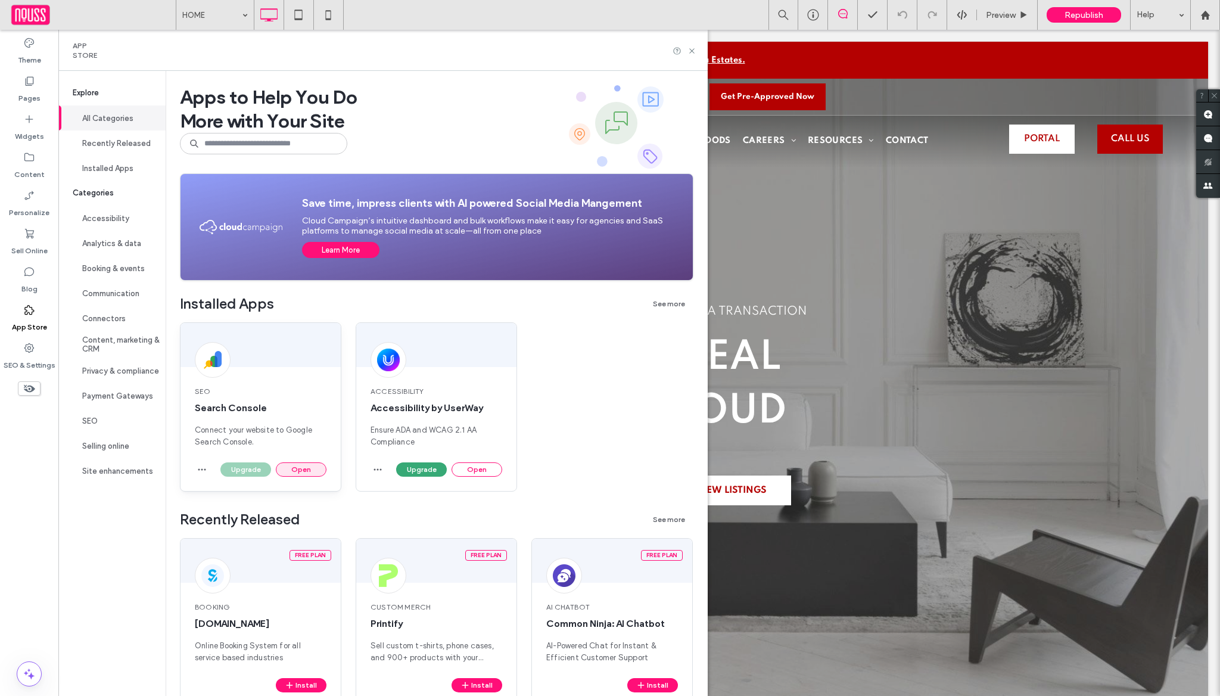
click at [304, 470] on button "Open" at bounding box center [301, 469] width 51 height 14
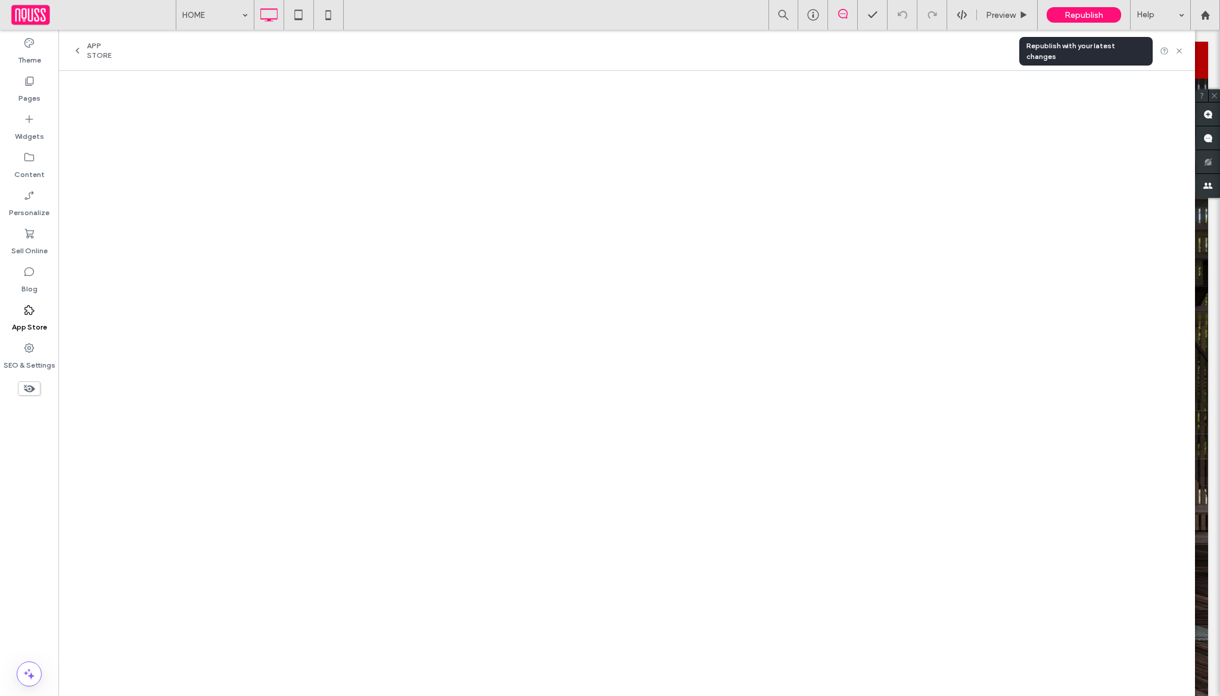
click at [1070, 21] on div "Republish" at bounding box center [1083, 14] width 74 height 15
